Goal: Transaction & Acquisition: Purchase product/service

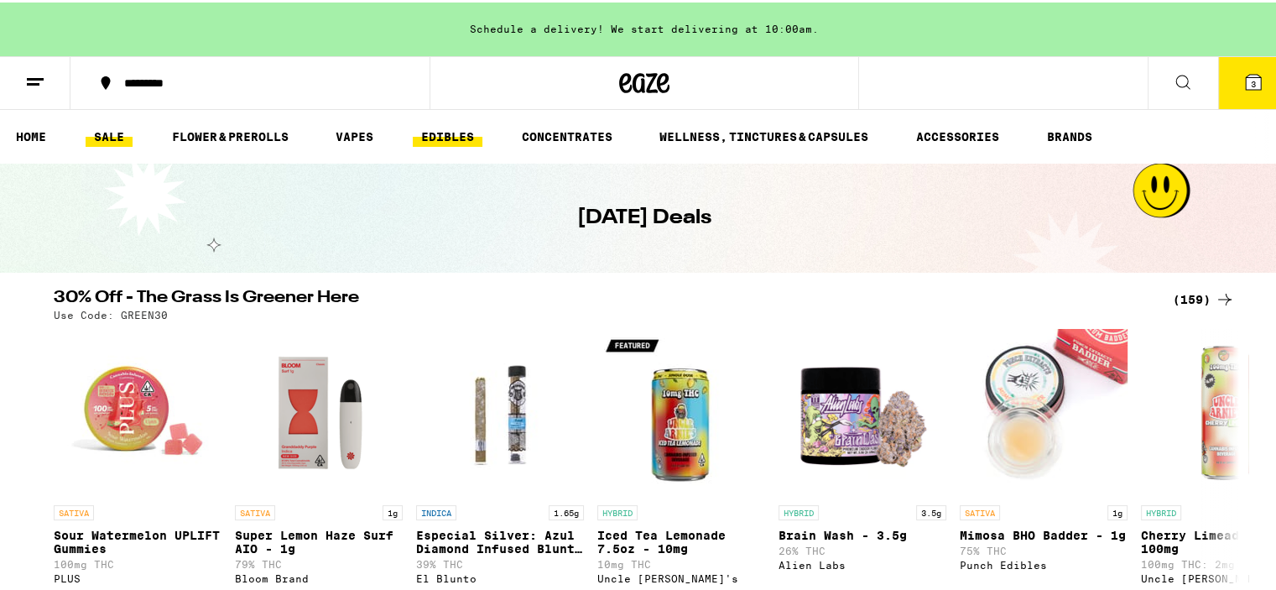
click at [455, 136] on link "EDIBLES" at bounding box center [448, 134] width 70 height 20
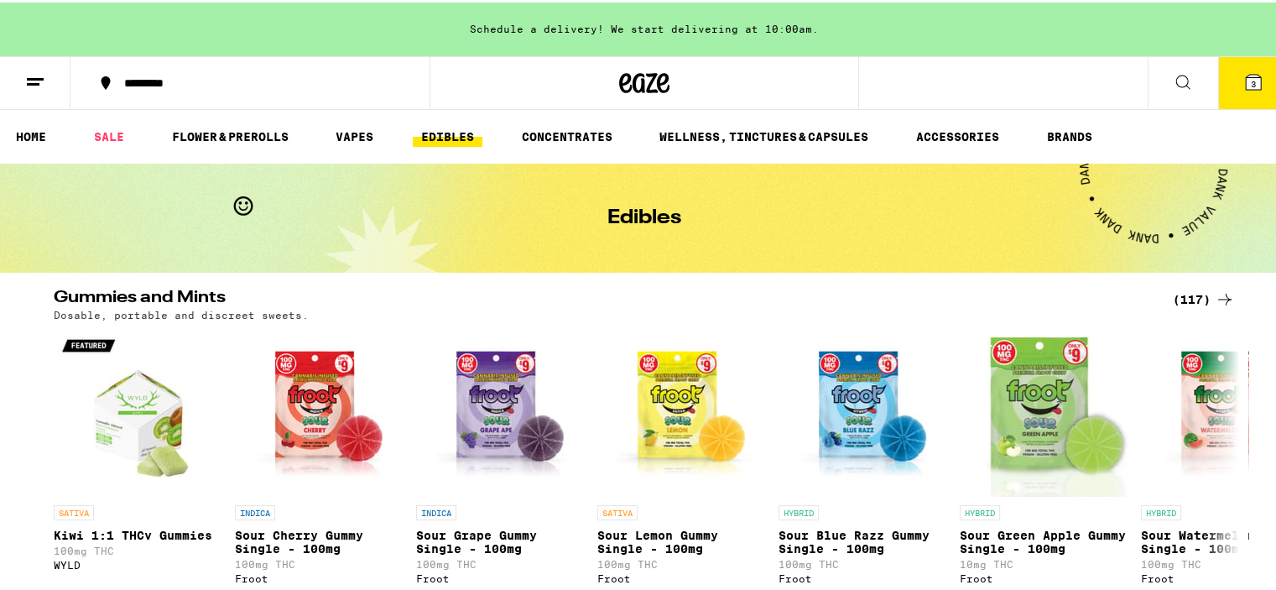
click at [1202, 289] on div "(117)" at bounding box center [1204, 297] width 62 height 20
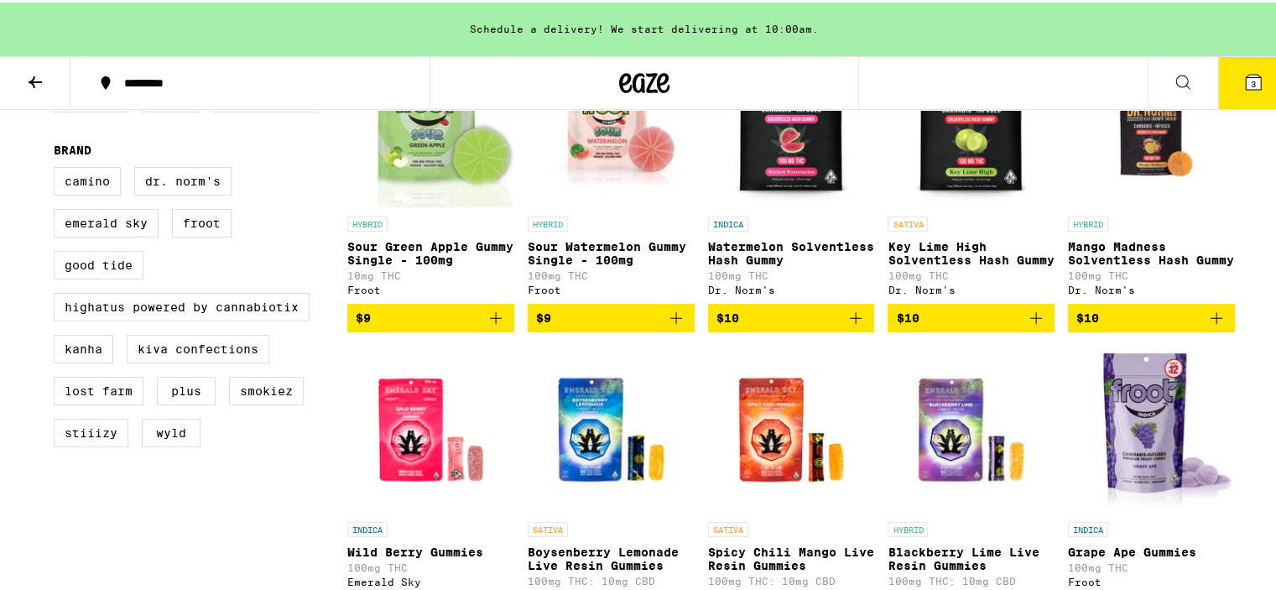
scroll to position [587, 0]
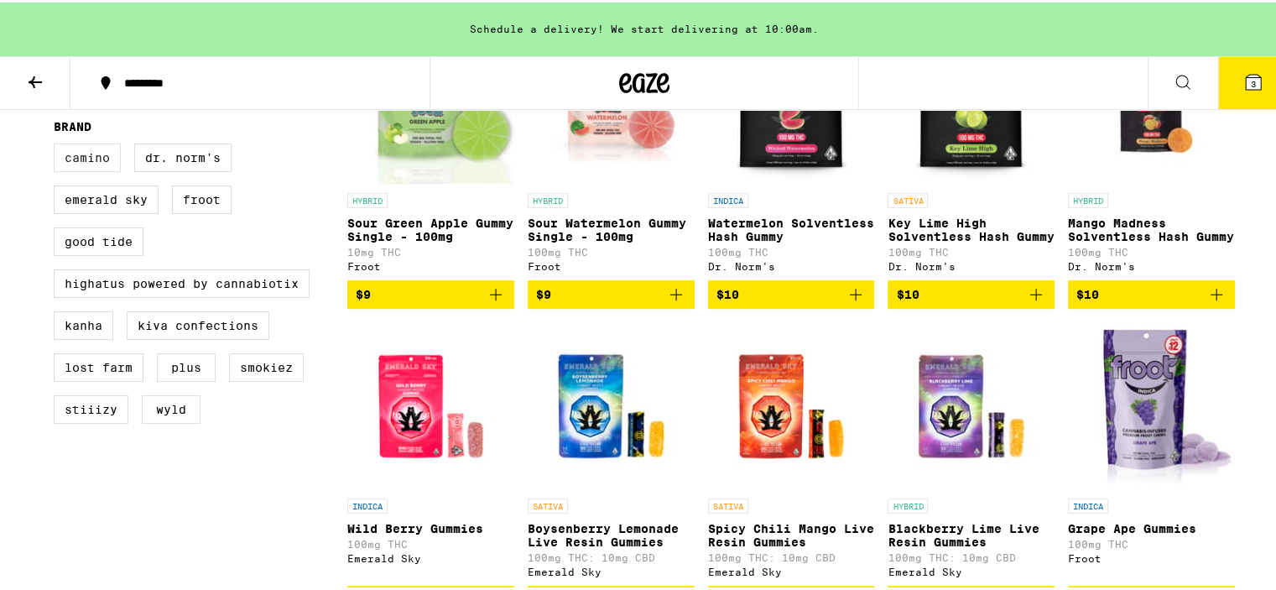
click at [81, 169] on label "Camino" at bounding box center [87, 155] width 67 height 29
click at [58, 144] on input "Camino" at bounding box center [57, 143] width 1 height 1
checkbox input "true"
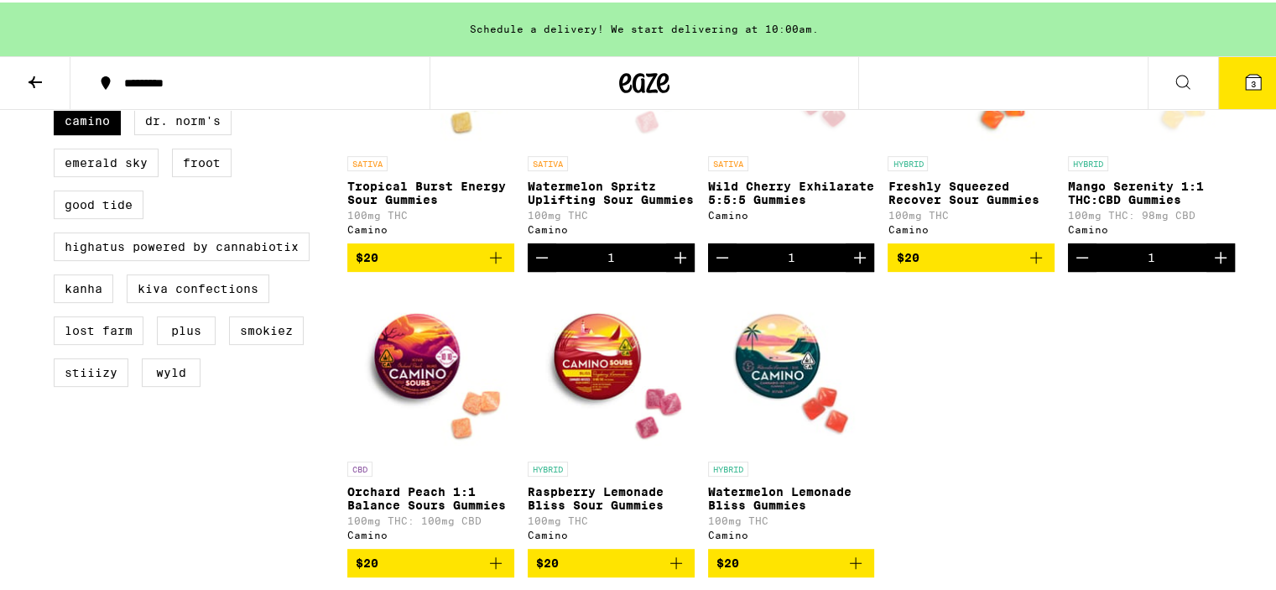
scroll to position [587, 0]
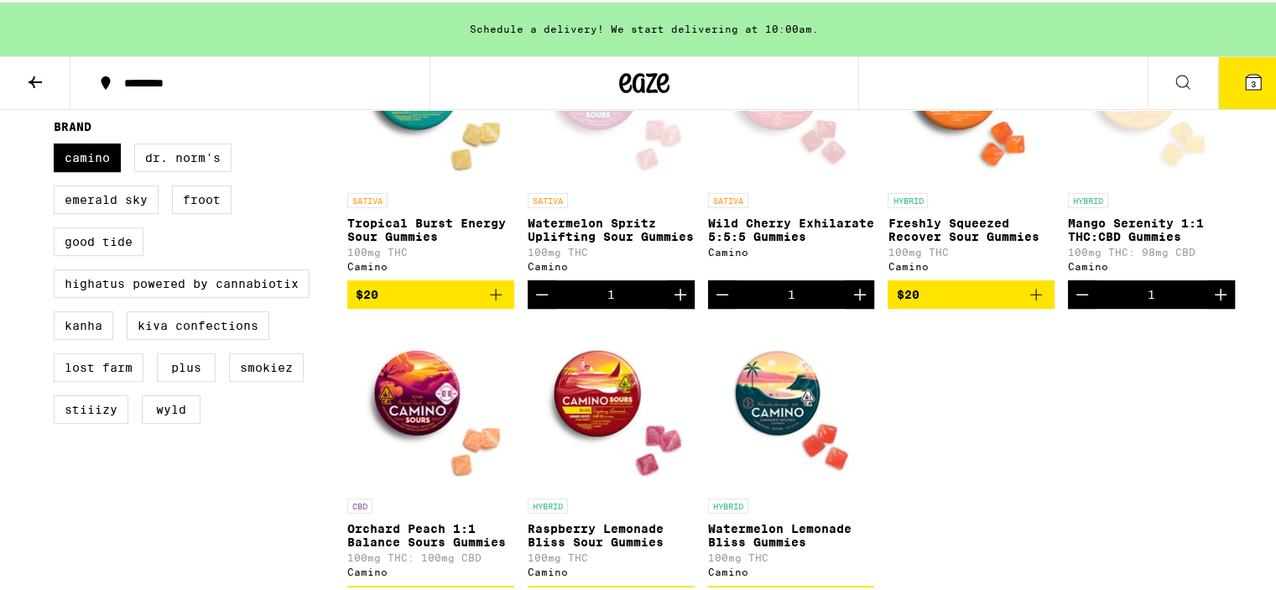
click at [927, 237] on p "Freshly Squeezed Recover Sour Gummies" at bounding box center [970, 227] width 167 height 27
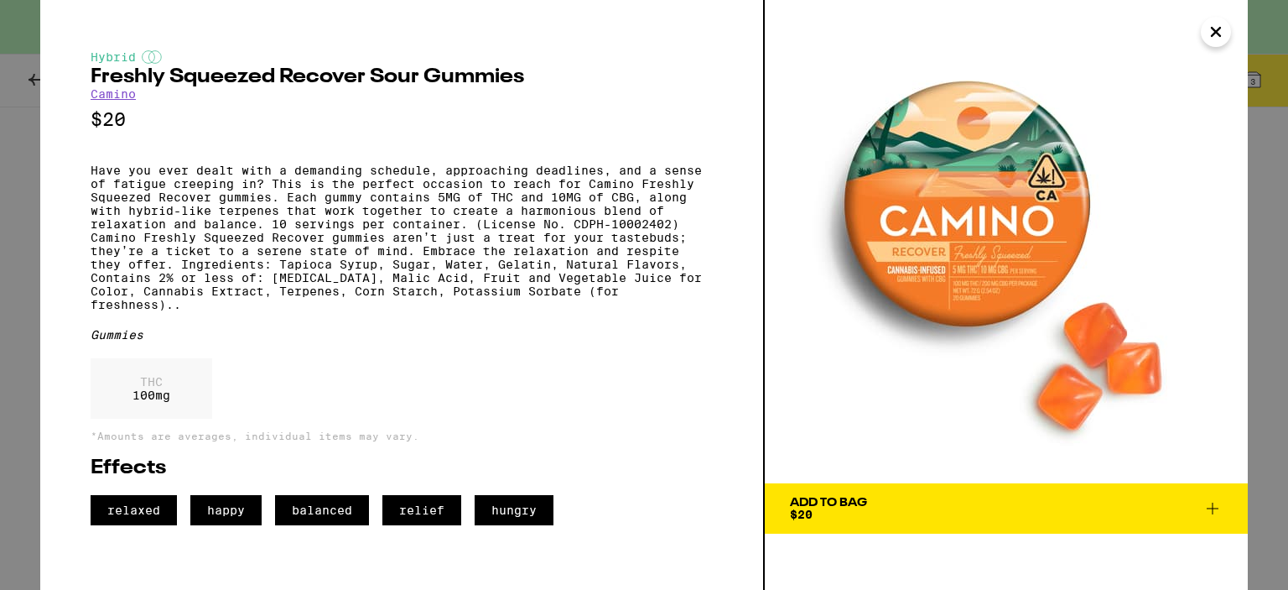
click at [1202, 38] on button "Close" at bounding box center [1216, 32] width 30 height 30
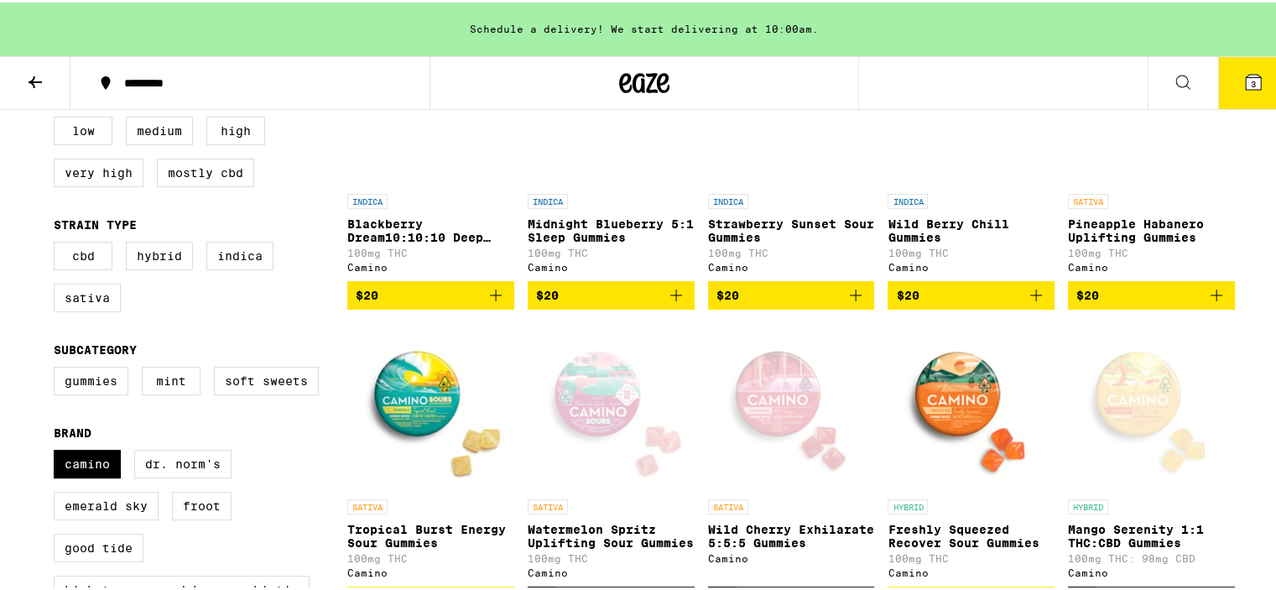
scroll to position [252, 0]
